Goal: Information Seeking & Learning: Find specific fact

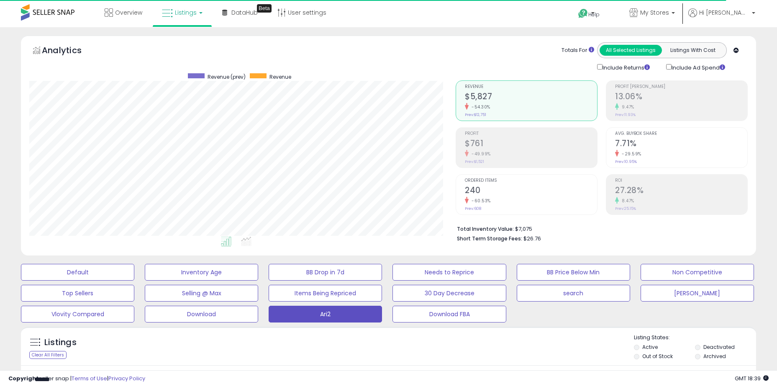
select select "**"
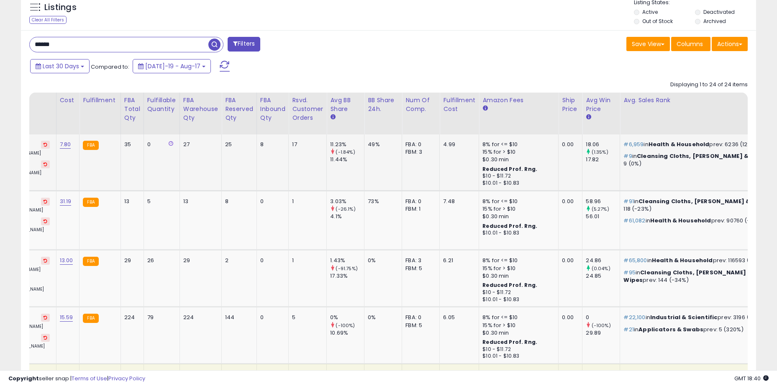
scroll to position [0, 747]
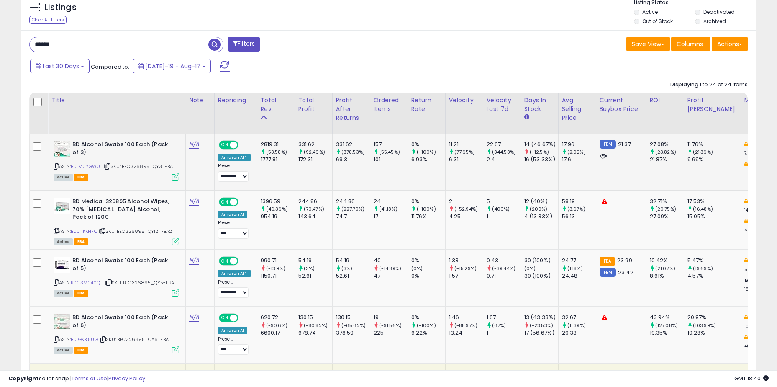
drag, startPoint x: 175, startPoint y: 164, endPoint x: 125, endPoint y: 166, distance: 50.7
click at [125, 166] on div "ASIN: B01M0YGW0L | SKU: BEC326895_QY3-FBA Active FBA" at bounding box center [117, 160] width 126 height 39
copy span "BEC326895_QY3-FBA"
click at [402, 19] on div "Listings Clear All Filters Listing States:" at bounding box center [388, 13] width 735 height 28
drag, startPoint x: 174, startPoint y: 224, endPoint x: 121, endPoint y: 223, distance: 53.2
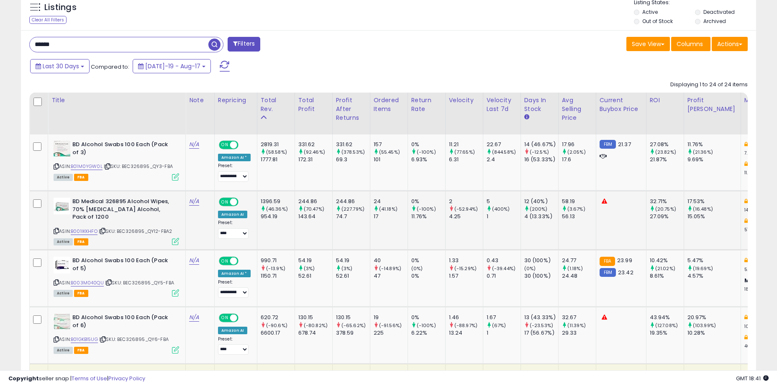
click at [121, 223] on div "ASIN: B001IKKHFO | SKU: BEC326895_QY12-FBA2 Active FBA" at bounding box center [117, 220] width 126 height 46
copy span "BEC326895_QY12-FBA2"
click at [148, 164] on span "| SKU: BEC326895_QY3-FBA" at bounding box center [138, 166] width 69 height 7
drag, startPoint x: 138, startPoint y: 164, endPoint x: 170, endPoint y: 168, distance: 31.6
click at [170, 168] on span "| SKU: BEC326895_QY3-FBA" at bounding box center [138, 166] width 69 height 7
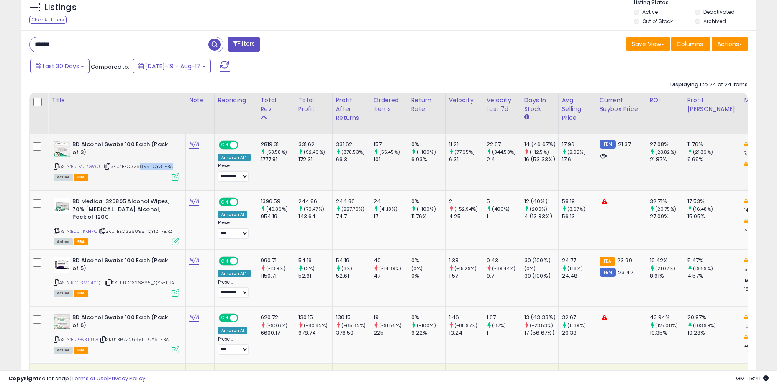
click at [170, 168] on span "| SKU: BEC326895_QY3-FBA" at bounding box center [138, 166] width 69 height 7
drag, startPoint x: 172, startPoint y: 168, endPoint x: 128, endPoint y: 164, distance: 44.1
click at [128, 164] on span "| SKU: BEC326895_QY3-FBA" at bounding box center [138, 166] width 69 height 7
click at [126, 165] on span "| SKU: BEC326895_QY3-FBA" at bounding box center [138, 166] width 69 height 7
drag, startPoint x: 124, startPoint y: 165, endPoint x: 174, endPoint y: 169, distance: 49.9
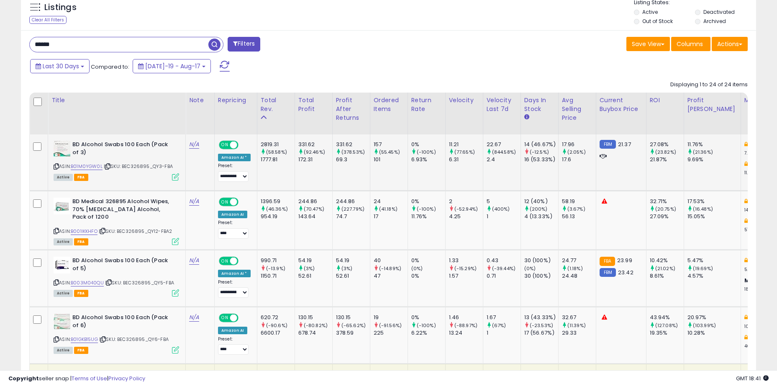
click at [174, 169] on div "ASIN: B01M0YGW0L | SKU: BEC326895_QY3-FBA Active FBA" at bounding box center [117, 160] width 126 height 39
click at [292, 179] on td "2819.31 (58.58%) 1777.81" at bounding box center [276, 162] width 38 height 56
drag, startPoint x: 307, startPoint y: 143, endPoint x: 366, endPoint y: 161, distance: 62.0
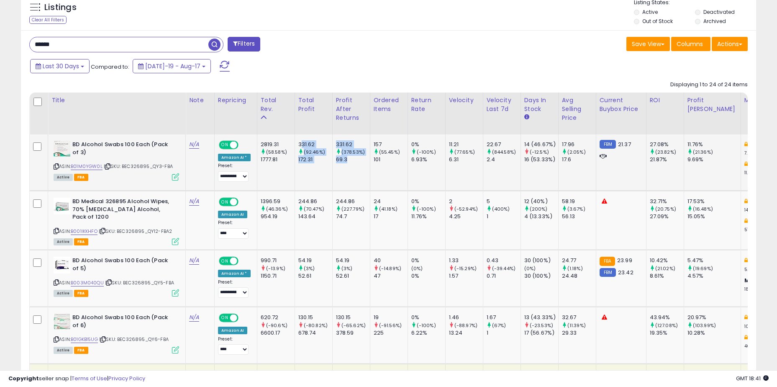
click at [366, 161] on div "69.3" at bounding box center [353, 160] width 34 height 8
click at [324, 169] on td "331.62 (92.46%) 172.31" at bounding box center [314, 162] width 38 height 56
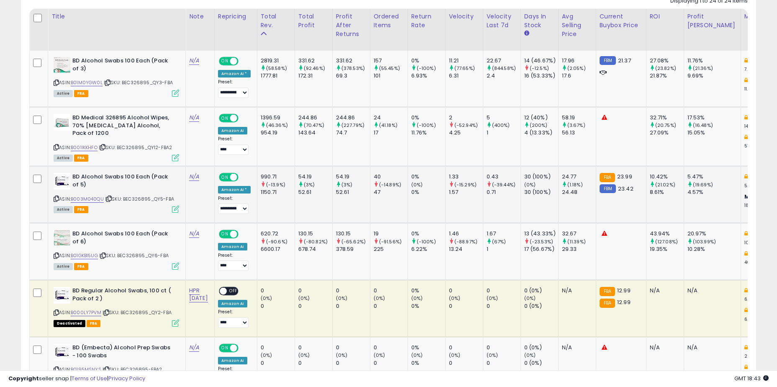
scroll to position [0, 63]
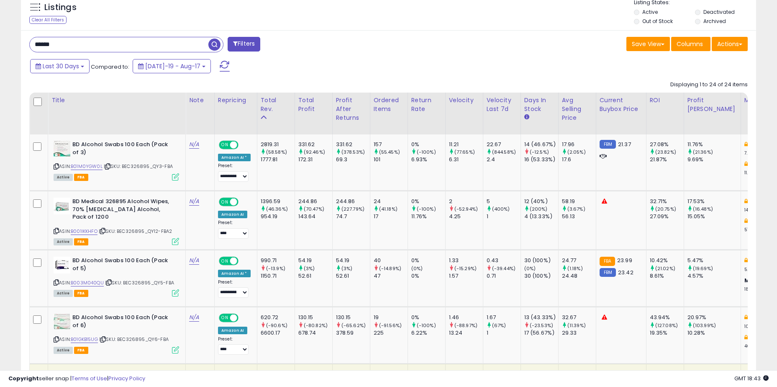
drag, startPoint x: 503, startPoint y: 54, endPoint x: 500, endPoint y: 5, distance: 49.1
click at [116, 47] on input "******" at bounding box center [119, 44] width 179 height 15
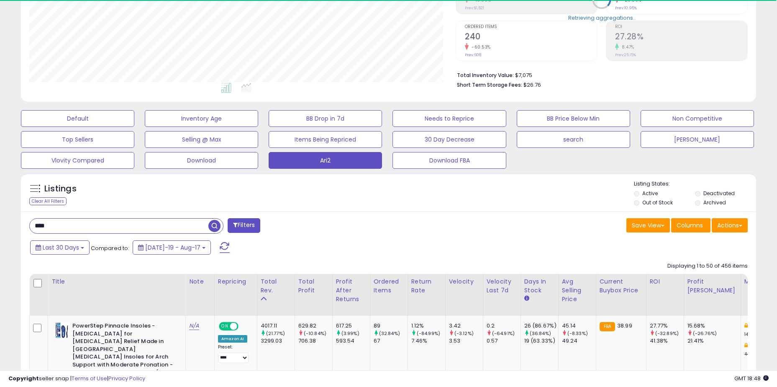
scroll to position [172, 426]
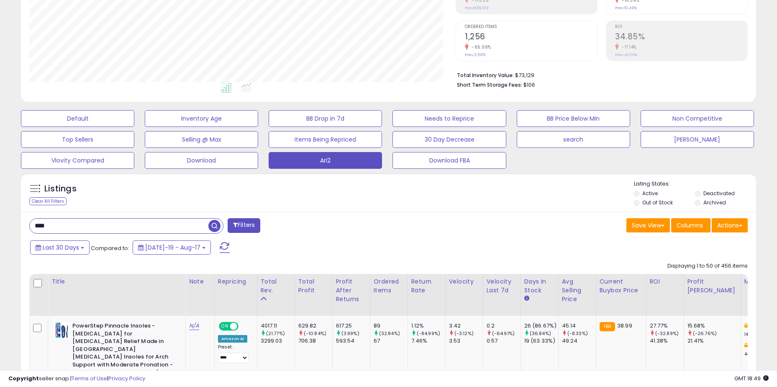
click at [308, 203] on div "Listings Clear All Filters Listing States:" at bounding box center [388, 194] width 735 height 28
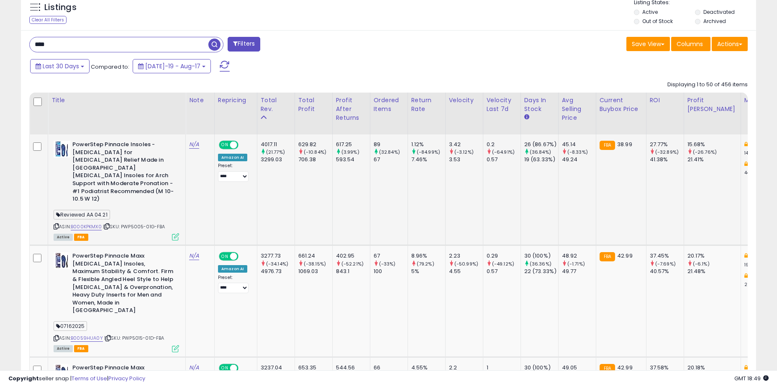
scroll to position [418, 0]
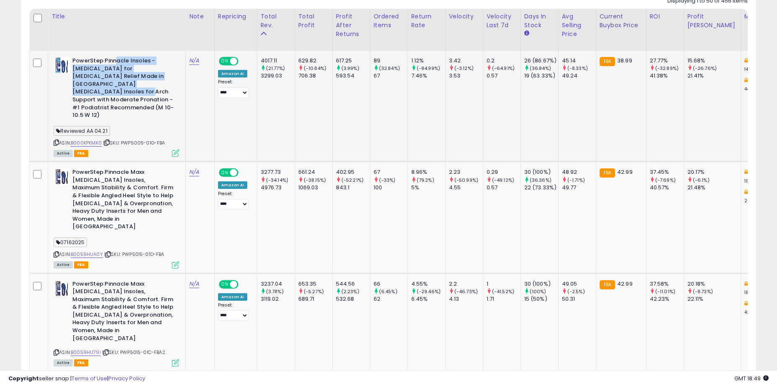
drag, startPoint x: 114, startPoint y: 63, endPoint x: 141, endPoint y: 87, distance: 35.3
click at [141, 87] on b "PowerStep Pinnacle Insoles - [MEDICAL_DATA] for [MEDICAL_DATA] Relief Made in […" at bounding box center [123, 89] width 102 height 64
drag, startPoint x: 143, startPoint y: 90, endPoint x: 109, endPoint y: 67, distance: 41.0
click at [109, 67] on b "PowerStep Pinnacle Insoles - [MEDICAL_DATA] for [MEDICAL_DATA] Relief Made in […" at bounding box center [123, 89] width 102 height 64
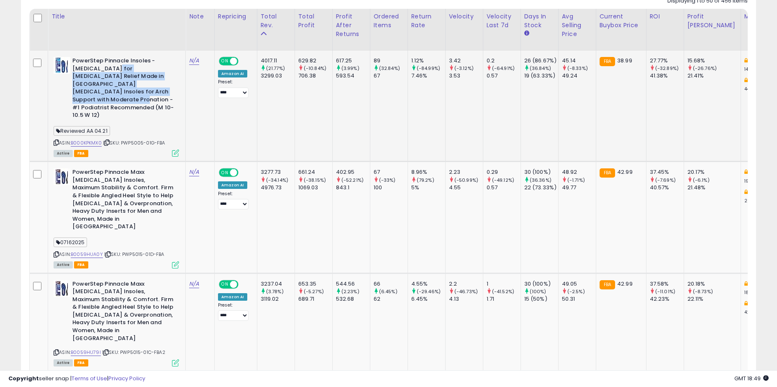
click at [109, 67] on b "PowerStep Pinnacle Insoles - [MEDICAL_DATA] for [MEDICAL_DATA] Relief Made in […" at bounding box center [123, 89] width 102 height 64
click at [86, 139] on link "B000KPKMX0" at bounding box center [86, 142] width 31 height 7
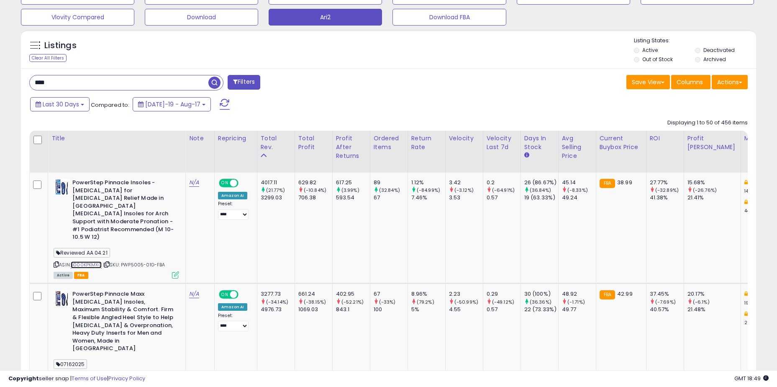
scroll to position [251, 0]
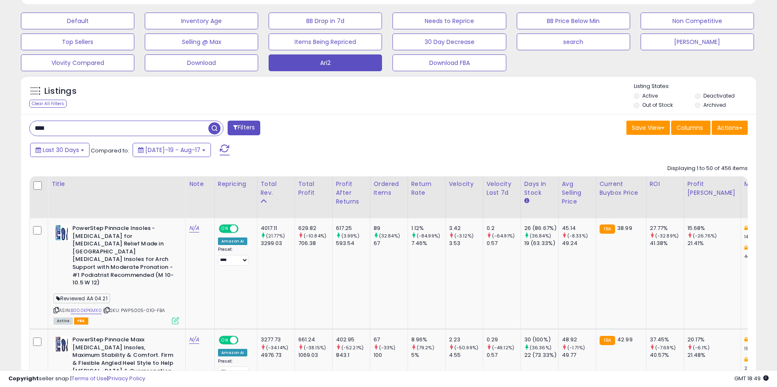
click at [92, 128] on input "****" at bounding box center [119, 128] width 179 height 15
type input "*******"
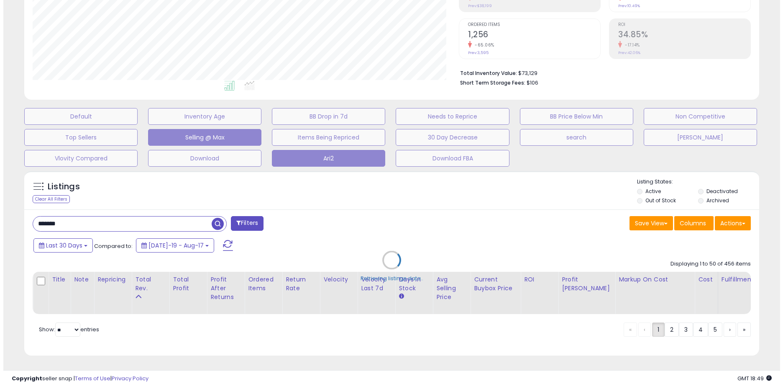
scroll to position [162, 0]
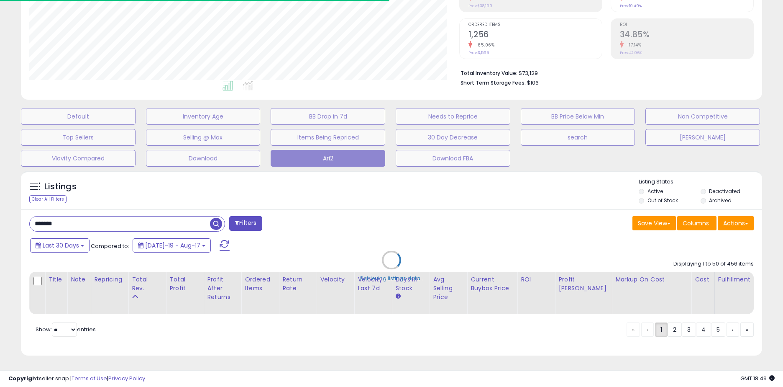
click at [305, 203] on div "Retrieving listings data.." at bounding box center [392, 266] width 754 height 199
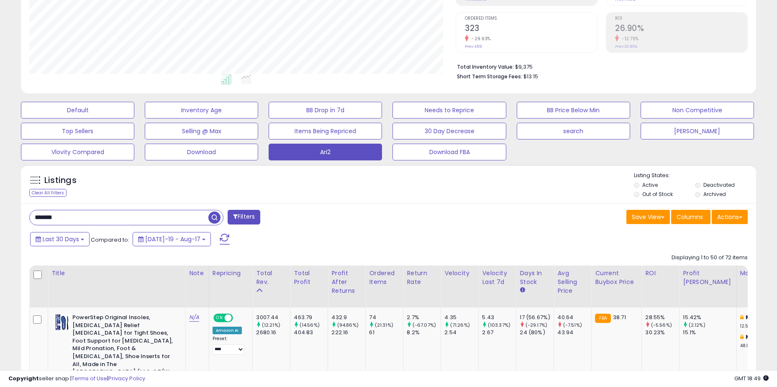
scroll to position [418243, 417988]
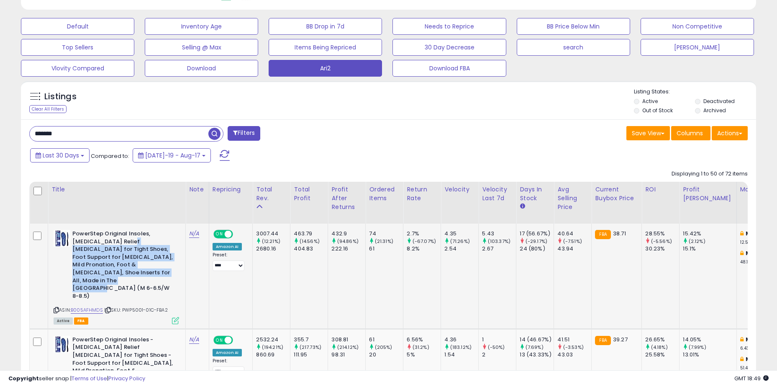
drag, startPoint x: 113, startPoint y: 244, endPoint x: 147, endPoint y: 274, distance: 45.4
click at [147, 274] on b "PowerStep Original Insoles, [MEDICAL_DATA] Relief [MEDICAL_DATA] for Tight Shoe…" at bounding box center [123, 266] width 102 height 72
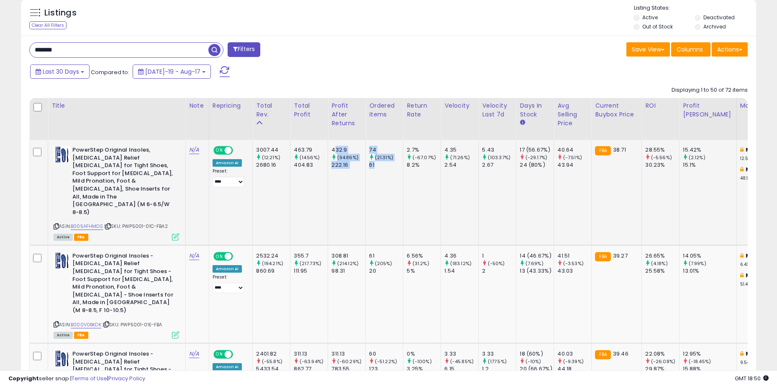
drag, startPoint x: 334, startPoint y: 145, endPoint x: 385, endPoint y: 166, distance: 54.4
click at [385, 166] on div "61" at bounding box center [386, 165] width 34 height 8
drag, startPoint x: 385, startPoint y: 166, endPoint x: 331, endPoint y: 147, distance: 56.8
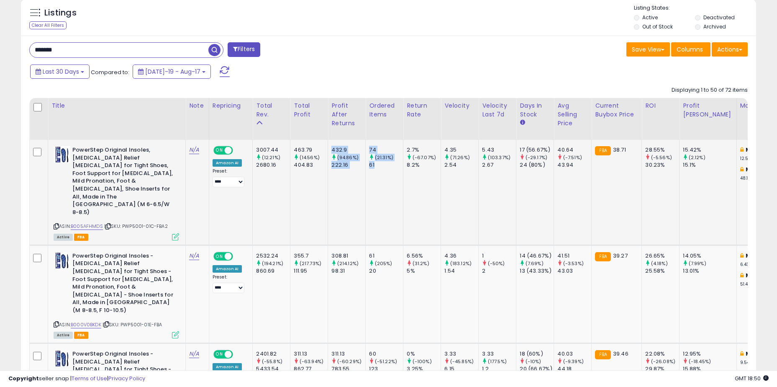
click at [331, 147] on div "432.9" at bounding box center [348, 150] width 34 height 8
drag, startPoint x: 340, startPoint y: 152, endPoint x: 380, endPoint y: 170, distance: 43.3
click at [380, 170] on td "74 (21.31%) 61" at bounding box center [385, 192] width 38 height 105
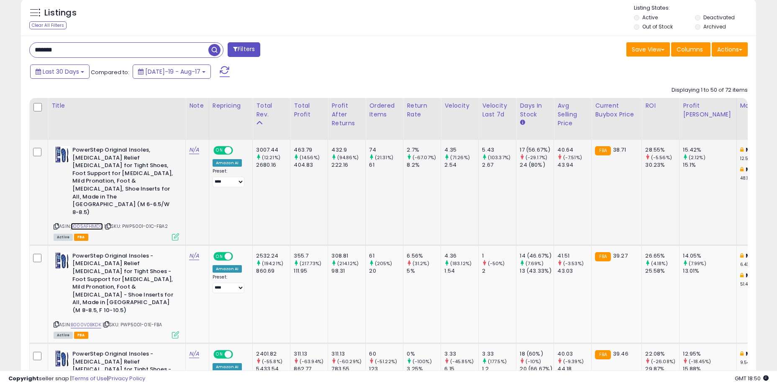
click at [80, 223] on link "B005AFHMDS" at bounding box center [87, 226] width 32 height 7
drag, startPoint x: 141, startPoint y: 166, endPoint x: 157, endPoint y: 179, distance: 21.1
click at [157, 179] on b "PowerStep Original Insoles, [MEDICAL_DATA] Relief [MEDICAL_DATA] for Tight Shoe…" at bounding box center [123, 182] width 102 height 72
drag, startPoint x: 141, startPoint y: 175, endPoint x: 129, endPoint y: 156, distance: 21.6
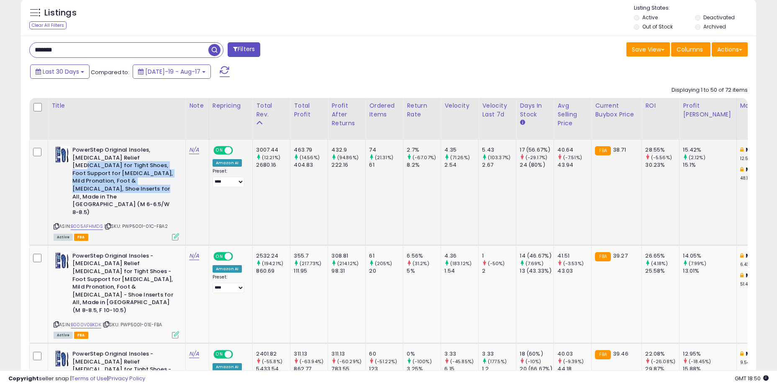
click at [129, 156] on b "PowerStep Original Insoles, [MEDICAL_DATA] Relief [MEDICAL_DATA] for Tight Shoe…" at bounding box center [123, 182] width 102 height 72
drag, startPoint x: 125, startPoint y: 156, endPoint x: 156, endPoint y: 173, distance: 34.8
click at [156, 173] on b "PowerStep Original Insoles, [MEDICAL_DATA] Relief [MEDICAL_DATA] for Tight Shoe…" at bounding box center [123, 182] width 102 height 72
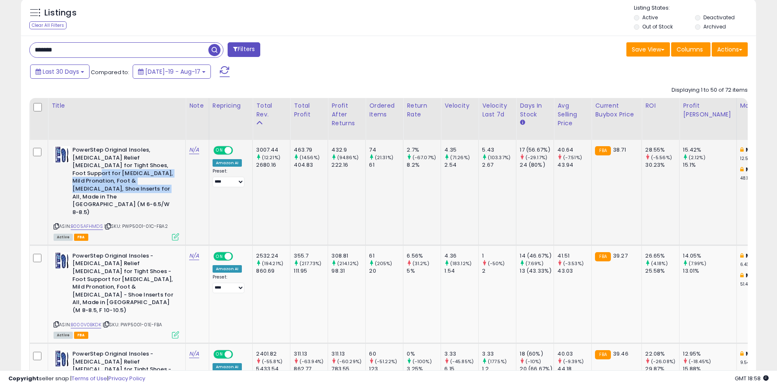
drag, startPoint x: 123, startPoint y: 167, endPoint x: 150, endPoint y: 183, distance: 31.0
click at [150, 183] on b "PowerStep Original Insoles, [MEDICAL_DATA] Relief [MEDICAL_DATA] for Tight Shoe…" at bounding box center [123, 182] width 102 height 72
drag, startPoint x: 119, startPoint y: 159, endPoint x: 155, endPoint y: 186, distance: 44.8
click at [155, 186] on b "PowerStep Original Insoles, [MEDICAL_DATA] Relief [MEDICAL_DATA] for Tight Shoe…" at bounding box center [123, 182] width 102 height 72
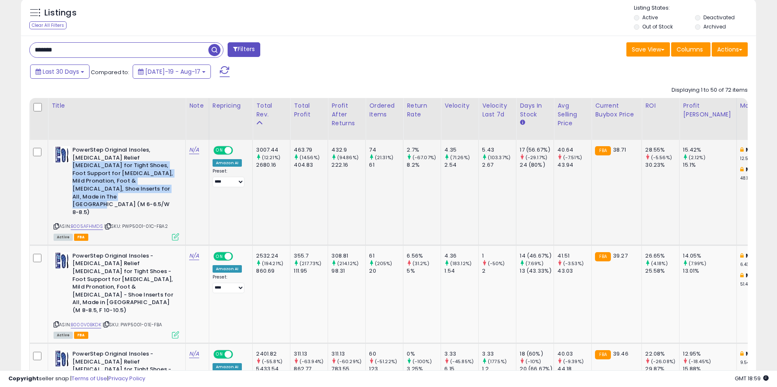
click at [155, 186] on b "PowerStep Original Insoles, [MEDICAL_DATA] Relief [MEDICAL_DATA] for Tight Shoe…" at bounding box center [123, 182] width 102 height 72
drag, startPoint x: 101, startPoint y: 151, endPoint x: 87, endPoint y: 146, distance: 14.4
click at [87, 146] on b "PowerStep Original Insoles, [MEDICAL_DATA] Relief [MEDICAL_DATA] for Tight Shoe…" at bounding box center [123, 182] width 102 height 72
drag, startPoint x: 81, startPoint y: 148, endPoint x: 159, endPoint y: 182, distance: 85.4
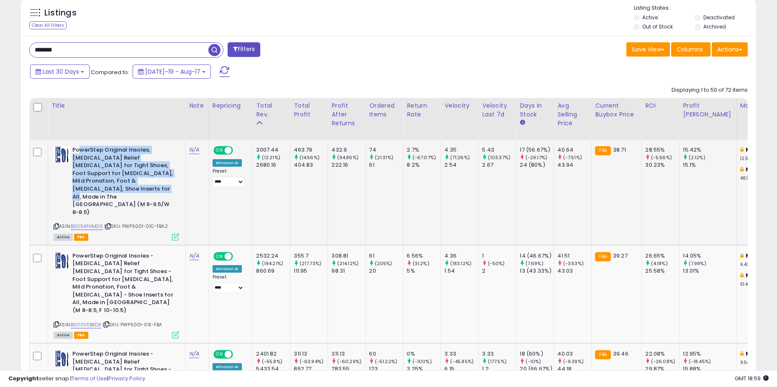
click at [159, 182] on b "PowerStep Original Insoles, [MEDICAL_DATA] Relief [MEDICAL_DATA] for Tight Shoe…" at bounding box center [123, 182] width 102 height 72
drag, startPoint x: 160, startPoint y: 182, endPoint x: 73, endPoint y: 154, distance: 91.2
click at [73, 154] on b "PowerStep Original Insoles, [MEDICAL_DATA] Relief [MEDICAL_DATA] for Tight Shoe…" at bounding box center [123, 182] width 102 height 72
click at [75, 153] on b "PowerStep Original Insoles, [MEDICAL_DATA] Relief [MEDICAL_DATA] for Tight Shoe…" at bounding box center [123, 182] width 102 height 72
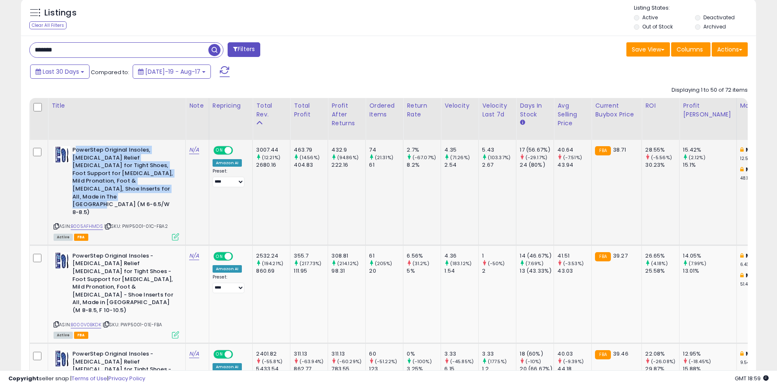
drag, startPoint x: 75, startPoint y: 149, endPoint x: 168, endPoint y: 190, distance: 102.1
click at [168, 190] on b "PowerStep Original Insoles, [MEDICAL_DATA] Relief [MEDICAL_DATA] for Tight Shoe…" at bounding box center [123, 182] width 102 height 72
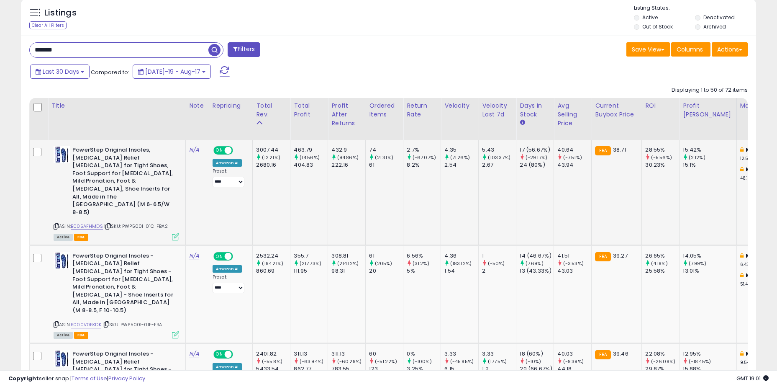
click at [329, 186] on td "432.9 (94.86%) 222.16" at bounding box center [347, 192] width 38 height 105
drag, startPoint x: 301, startPoint y: 150, endPoint x: 371, endPoint y: 166, distance: 72.1
click at [375, 164] on div "61" at bounding box center [386, 165] width 34 height 8
drag, startPoint x: 311, startPoint y: 154, endPoint x: 283, endPoint y: 148, distance: 28.6
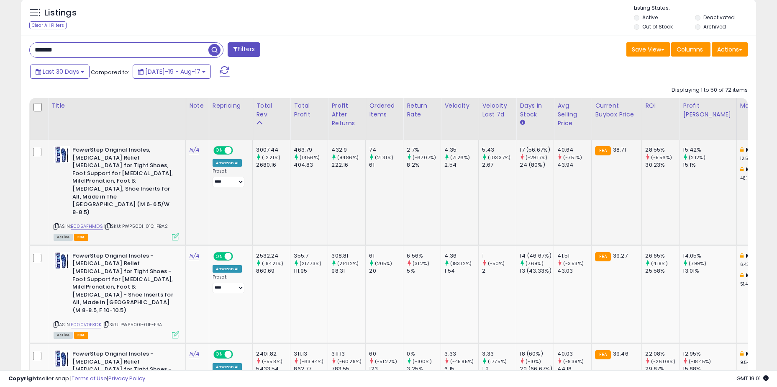
click at [283, 148] on div "3007.44" at bounding box center [273, 150] width 34 height 8
drag, startPoint x: 264, startPoint y: 146, endPoint x: 396, endPoint y: 163, distance: 132.9
click at [396, 163] on div "61" at bounding box center [386, 165] width 34 height 8
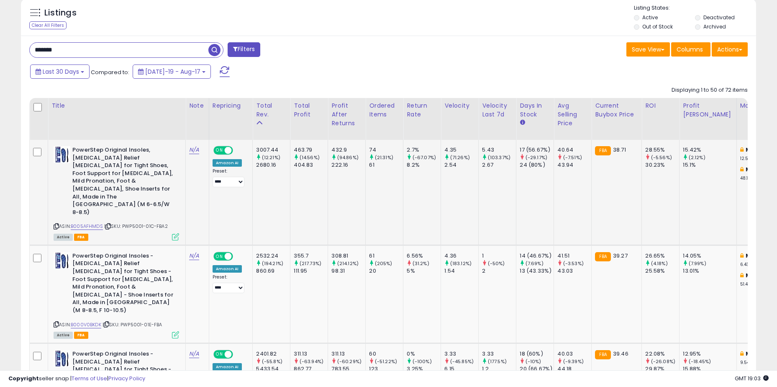
click at [352, 187] on td "432.9 (94.86%) 222.16" at bounding box center [347, 192] width 38 height 105
click at [92, 199] on div "ASIN: B005AFHMDS | SKU: PWP5001-01C-FBA2 Active FBA" at bounding box center [117, 192] width 126 height 93
click at [95, 223] on link "B005AFHMDS" at bounding box center [87, 226] width 32 height 7
click at [512, 50] on div "Save View Save As New View Update Current View Columns Actions Import Import Wa…" at bounding box center [572, 50] width 366 height 16
